Goal: Task Accomplishment & Management: Complete application form

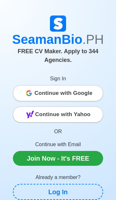
click at [86, 87] on span "Continue with Google" at bounding box center [64, 93] width 58 height 13
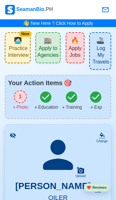
click at [51, 51] on span "Apply to Agencies" at bounding box center [48, 52] width 21 height 15
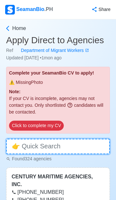
click at [77, 149] on input at bounding box center [58, 147] width 104 height 16
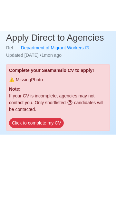
scroll to position [53, 0]
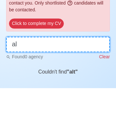
type input "a"
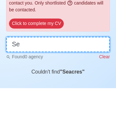
type input "S"
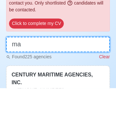
type input "m"
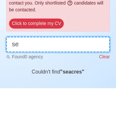
type input "s"
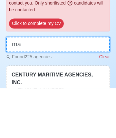
type input "m"
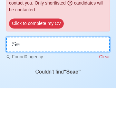
type input "S"
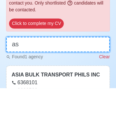
type input "a"
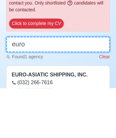
type input "euro"
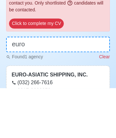
click at [69, 126] on div "EURO-ASIATIC SHIPPING, INC." at bounding box center [58, 125] width 93 height 8
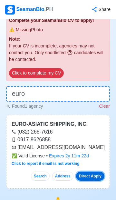
click at [93, 177] on button "Direct Apply" at bounding box center [90, 176] width 28 height 9
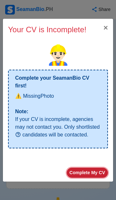
click at [93, 170] on button "Complete My CV" at bounding box center [87, 173] width 41 height 10
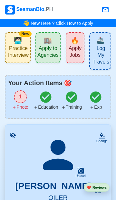
click at [58, 158] on icon at bounding box center [58, 155] width 45 height 45
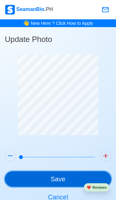
click at [62, 183] on button "Save" at bounding box center [58, 180] width 107 height 16
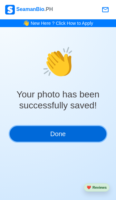
click at [64, 138] on button "Done" at bounding box center [58, 134] width 97 height 16
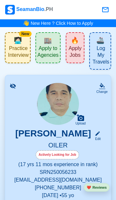
click at [50, 56] on span "Apply to Agencies" at bounding box center [48, 52] width 21 height 15
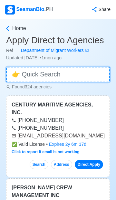
click at [76, 75] on input at bounding box center [58, 75] width 104 height 16
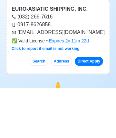
scroll to position [46, 0]
click at [63, 109] on button "Address" at bounding box center [61, 110] width 21 height 9
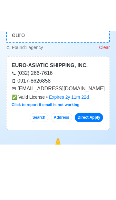
scroll to position [47, 0]
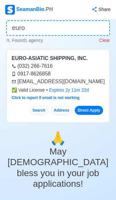
click at [65, 110] on button "Address" at bounding box center [61, 110] width 21 height 9
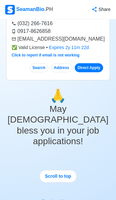
scroll to position [85, 0]
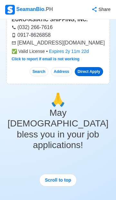
click at [96, 71] on link "Direct Apply" at bounding box center [89, 71] width 28 height 9
click at [87, 74] on link "Direct Apply" at bounding box center [89, 71] width 28 height 9
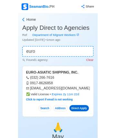
scroll to position [0, 0]
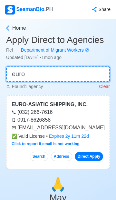
click at [51, 75] on input "euro" at bounding box center [58, 75] width 104 height 16
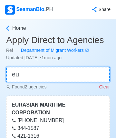
type input "e"
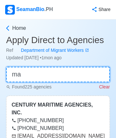
type input "m"
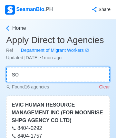
type input "s"
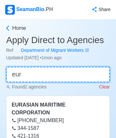
type input "euro"
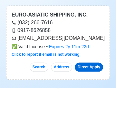
click at [87, 117] on link "Direct Apply" at bounding box center [89, 116] width 28 height 9
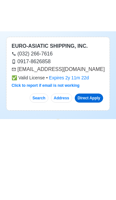
scroll to position [40, 0]
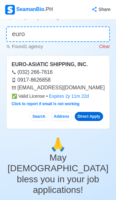
click at [87, 120] on link "Direct Apply" at bounding box center [89, 116] width 28 height 9
click at [91, 116] on link "Direct Apply" at bounding box center [89, 116] width 28 height 9
click at [40, 118] on button "Search" at bounding box center [39, 116] width 19 height 9
click at [91, 119] on link "Direct Apply" at bounding box center [89, 116] width 28 height 9
click at [28, 179] on div "🙏 May God bless you in your job applications! Scroll to top Back to Home" at bounding box center [58, 204] width 104 height 134
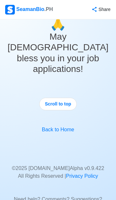
scroll to position [169, 0]
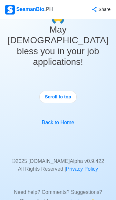
click at [66, 120] on link "Back to Home" at bounding box center [58, 122] width 32 height 5
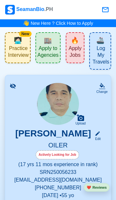
click at [75, 49] on span "Apply Jobs" at bounding box center [75, 52] width 15 height 15
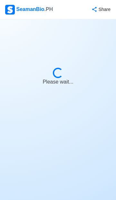
select select "Oiler"
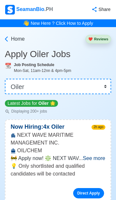
click at [96, 160] on span "See more" at bounding box center [94, 158] width 22 height 5
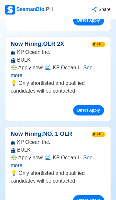
scroll to position [267, 0]
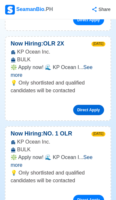
click at [88, 106] on link "Direct Apply" at bounding box center [88, 110] width 31 height 10
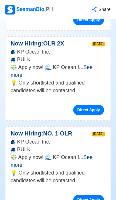
click at [93, 70] on span "See more" at bounding box center [52, 71] width 82 height 13
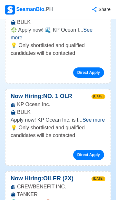
scroll to position [447, 0]
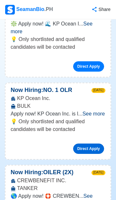
click at [92, 146] on link "Direct Apply" at bounding box center [88, 149] width 31 height 10
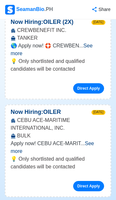
scroll to position [598, 0]
click at [91, 181] on link "Direct Apply" at bounding box center [88, 186] width 31 height 10
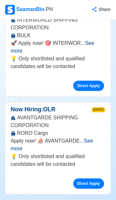
scroll to position [1428, 0]
click at [93, 138] on span "See more" at bounding box center [52, 144] width 83 height 13
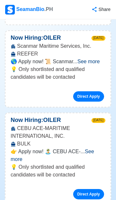
scroll to position [1754, 0]
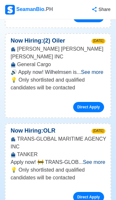
scroll to position [2154, 0]
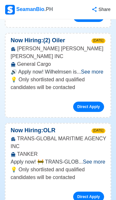
click at [100, 159] on span "See more" at bounding box center [94, 161] width 22 height 5
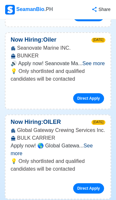
scroll to position [3357, 0]
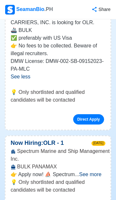
scroll to position [3676, 0]
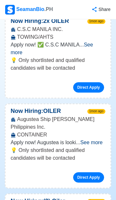
scroll to position [4657, 0]
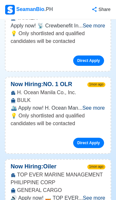
scroll to position [6390, 0]
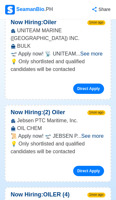
scroll to position [7334, 0]
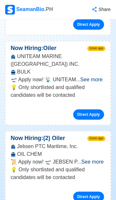
scroll to position [7309, 0]
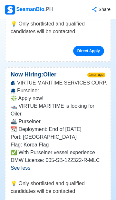
scroll to position [7849, 0]
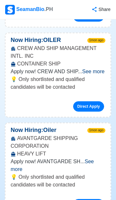
scroll to position [8451, 0]
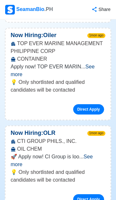
scroll to position [8643, 0]
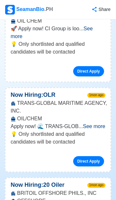
scroll to position [8773, 0]
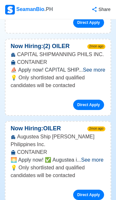
scroll to position [9595, 0]
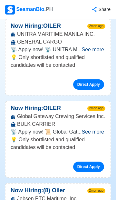
scroll to position [10791, 0]
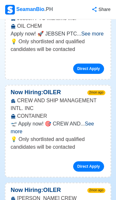
scroll to position [11137, 0]
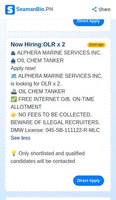
scroll to position [11381, 0]
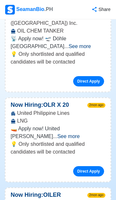
scroll to position [11579, 0]
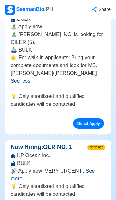
scroll to position [12022, 0]
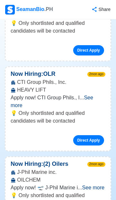
scroll to position [12427, 0]
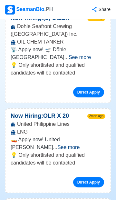
scroll to position [11570, 0]
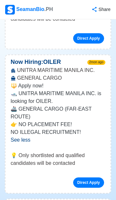
scroll to position [12251, 0]
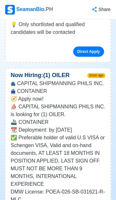
scroll to position [13138, 0]
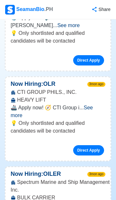
scroll to position [13699, 0]
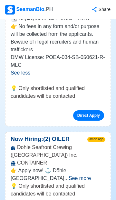
scroll to position [13914, 0]
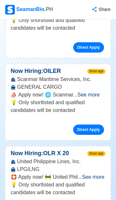
scroll to position [14859, 0]
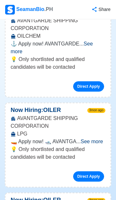
scroll to position [15081, 0]
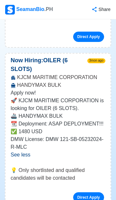
scroll to position [15680, 0]
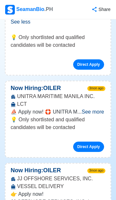
scroll to position [15813, 0]
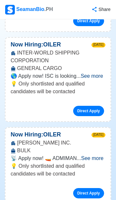
scroll to position [0, 0]
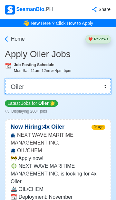
click at [87, 88] on select "👉 Select Rank or Position Master Chief Officer 2nd Officer 3rd Officer Junior O…" at bounding box center [58, 87] width 107 height 16
click at [5, 79] on select "👉 Select Rank or Position Master Chief Officer 2nd Officer 3rd Officer Junior O…" at bounding box center [58, 87] width 107 height 16
click at [107, 89] on select "👉 Select Rank or Position Master Chief Officer 2nd Officer 3rd Officer Junior O…" at bounding box center [58, 87] width 107 height 16
click at [5, 79] on select "👉 Select Rank or Position Master Chief Officer 2nd Officer 3rd Officer Junior O…" at bounding box center [58, 87] width 107 height 16
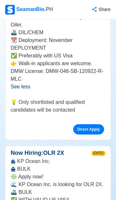
scroll to position [157, 0]
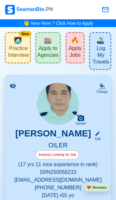
click at [48, 51] on span "Apply to Agencies" at bounding box center [48, 52] width 21 height 15
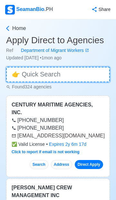
click at [83, 73] on input at bounding box center [58, 75] width 104 height 16
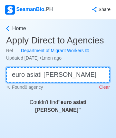
click at [41, 74] on input "euro asiati shipp" at bounding box center [58, 75] width 104 height 16
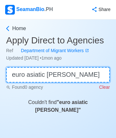
click at [66, 76] on input "euro asiatic shipp" at bounding box center [58, 75] width 104 height 16
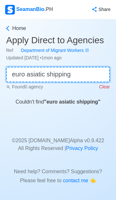
click at [27, 74] on input "euro asiatic shipping" at bounding box center [58, 75] width 104 height 16
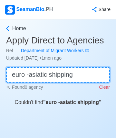
click at [82, 76] on input "euro -asiatic shipping" at bounding box center [58, 75] width 104 height 16
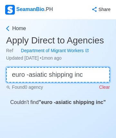
type input "euro -asiatic shipping inc"
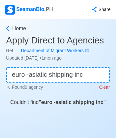
click at [88, 104] on b "" euro -asiatic shipping inc "" at bounding box center [72, 101] width 67 height 5
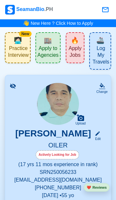
click at [48, 49] on span "Apply to Agencies" at bounding box center [48, 52] width 21 height 15
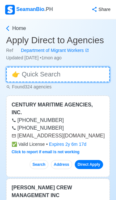
click at [79, 73] on input at bounding box center [58, 75] width 104 height 16
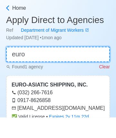
type input "euro"
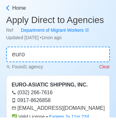
click at [106, 124] on div "EURO-ASIATIC SHIPPING, INC. (032) 266-7616 0917-8626858 recruitment@euro-asiati…" at bounding box center [58, 133] width 104 height 74
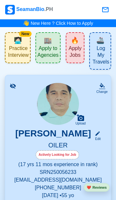
click at [78, 52] on span "Apply Jobs" at bounding box center [75, 52] width 15 height 15
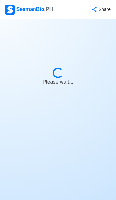
select select "Oiler"
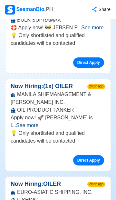
scroll to position [8761, 0]
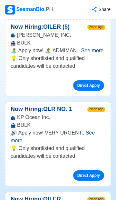
scroll to position [10601, 0]
